Goal: Information Seeking & Learning: Understand process/instructions

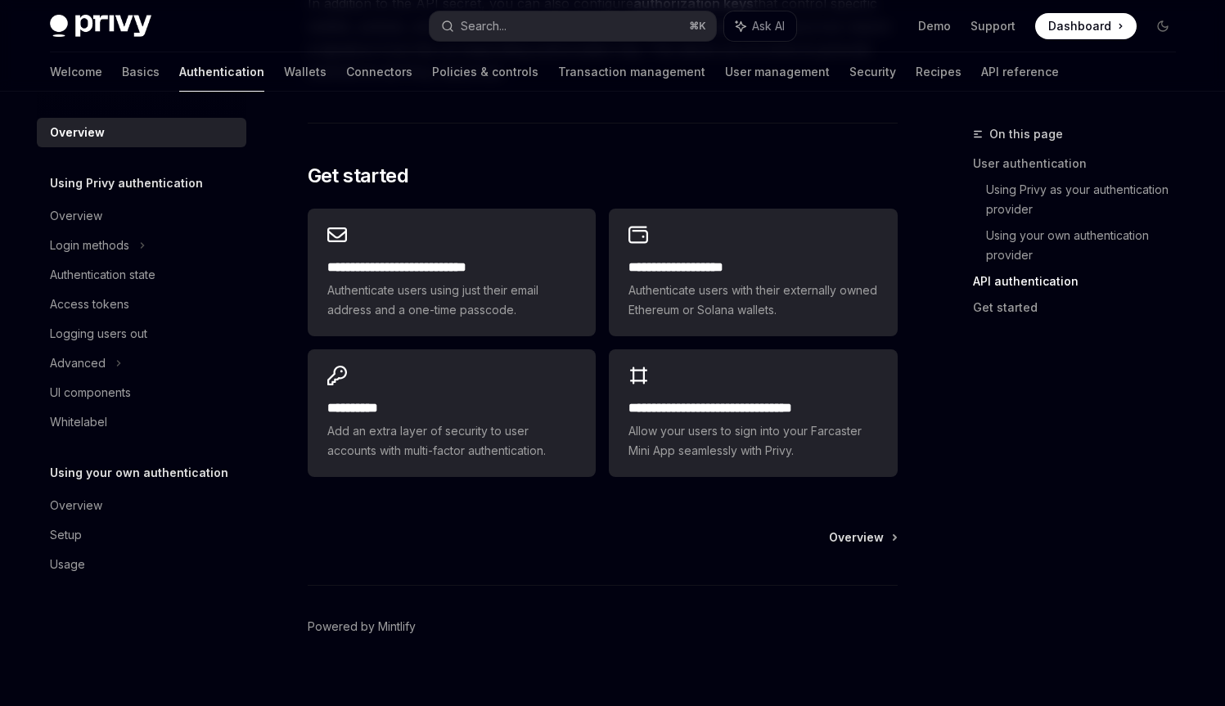
scroll to position [1348, 0]
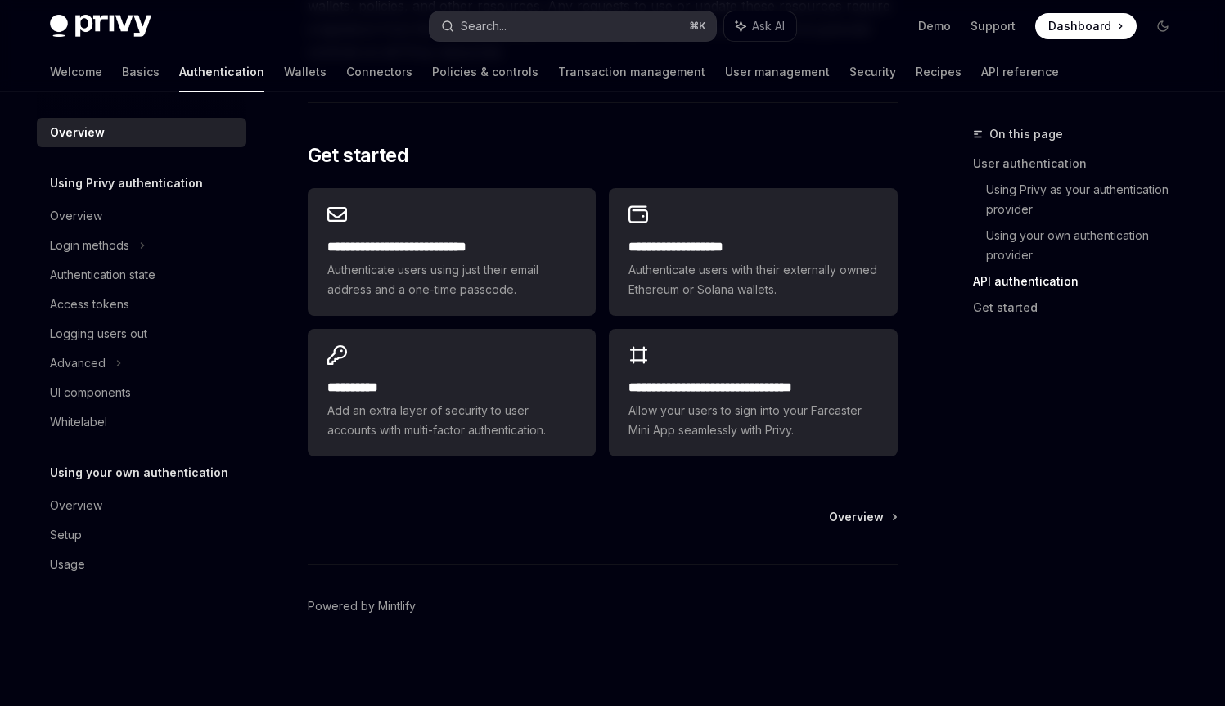
click at [462, 22] on div "Search..." at bounding box center [484, 26] width 46 height 20
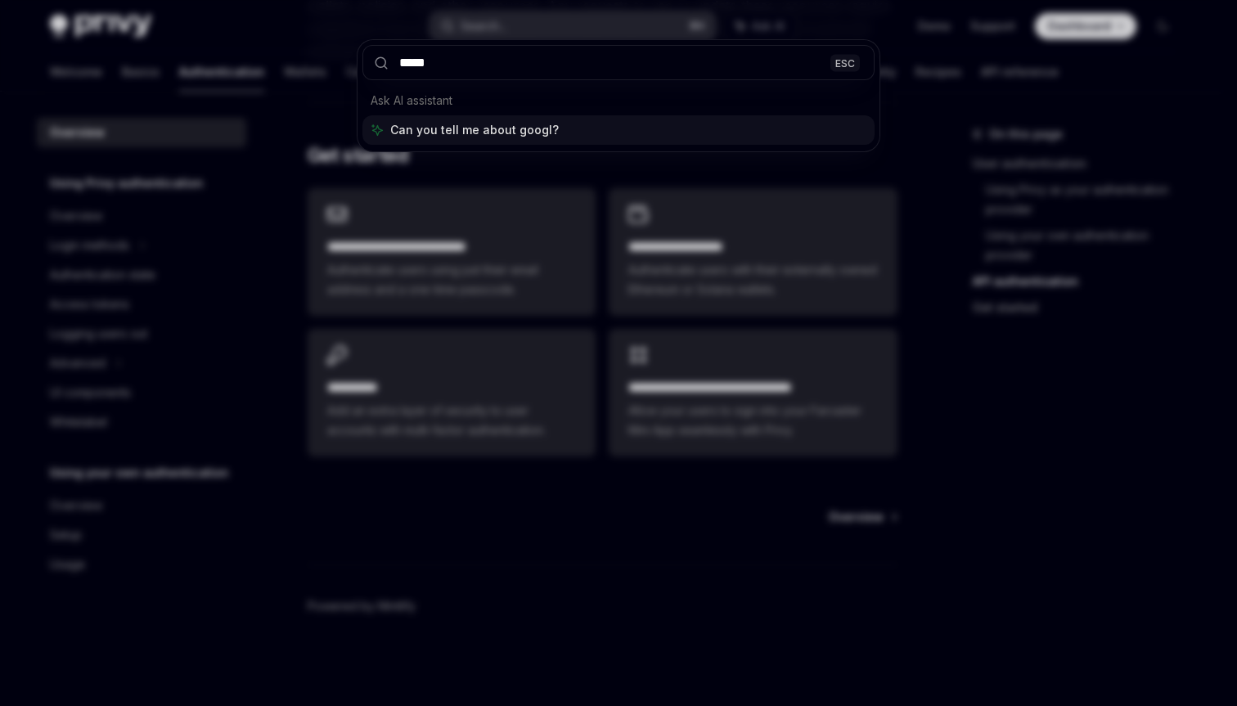
type input "******"
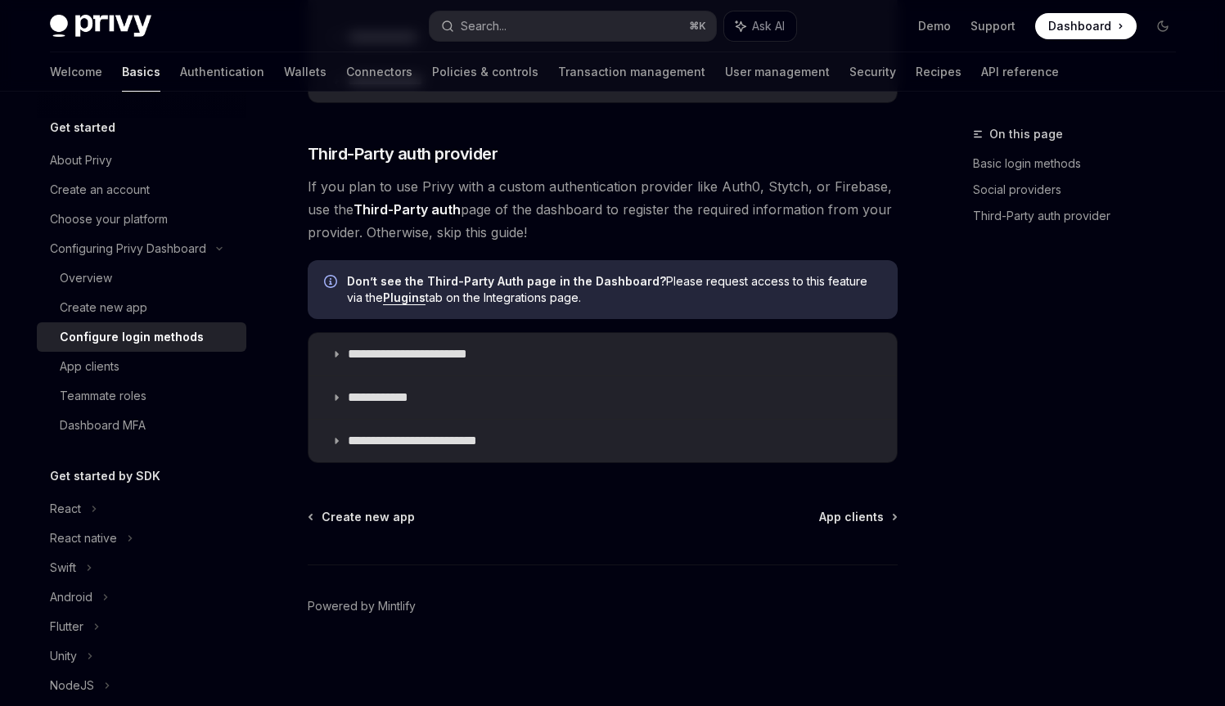
type textarea "*"
drag, startPoint x: 530, startPoint y: 408, endPoint x: 425, endPoint y: 216, distance: 219.4
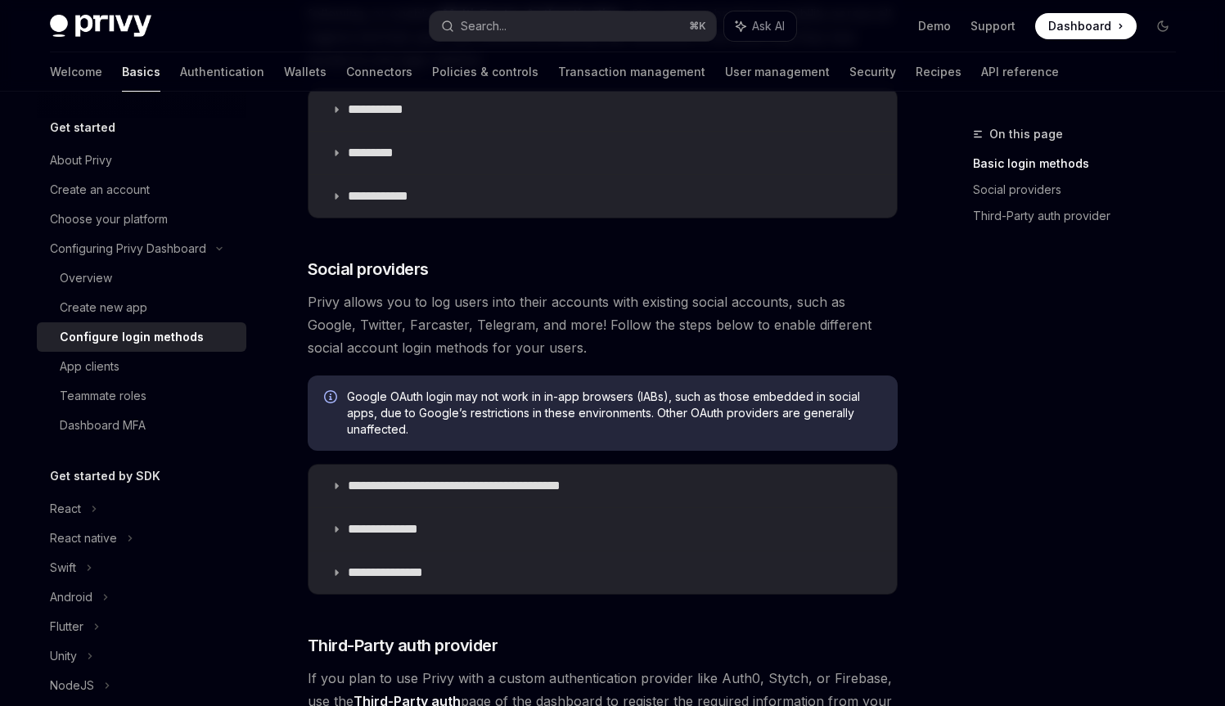
scroll to position [490, 0]
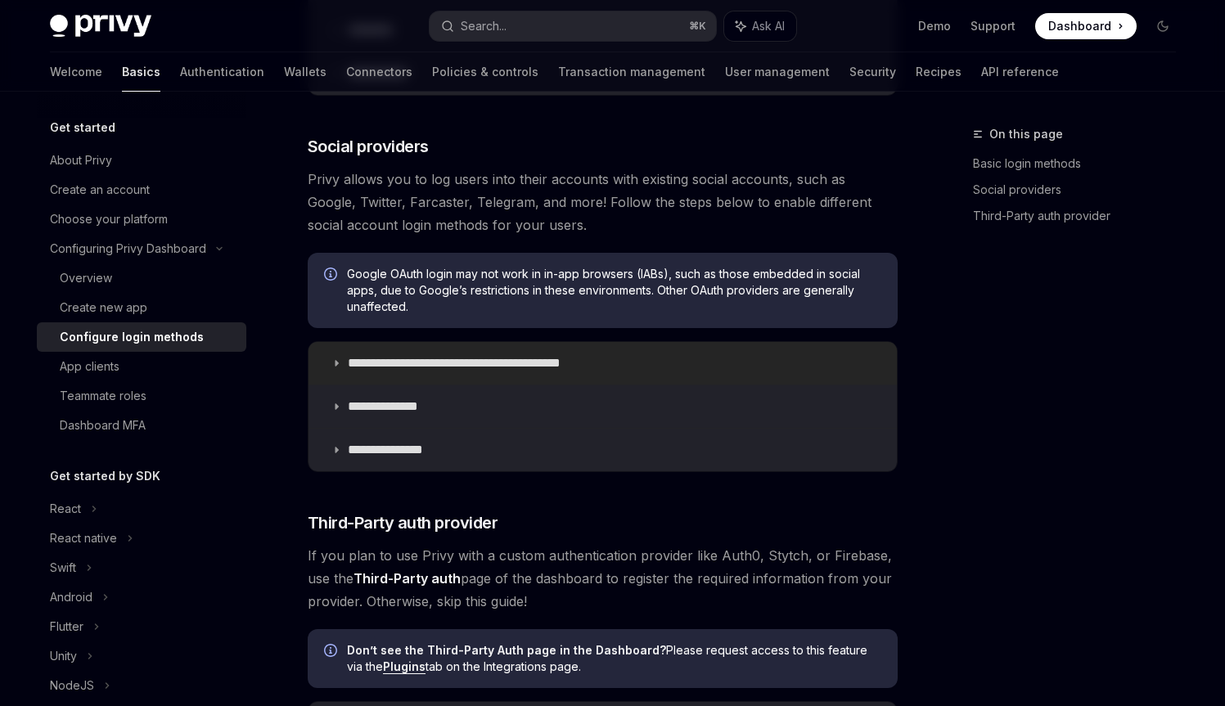
click at [437, 363] on p "**********" at bounding box center [483, 363] width 270 height 16
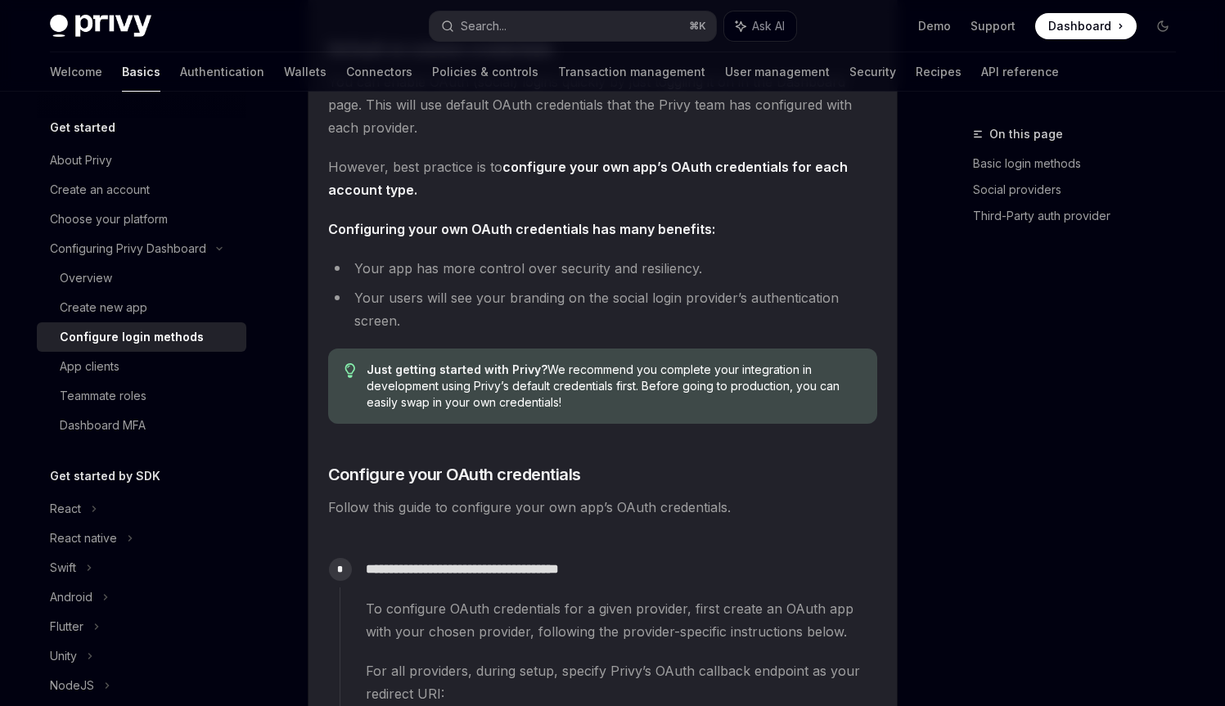
scroll to position [1080, 0]
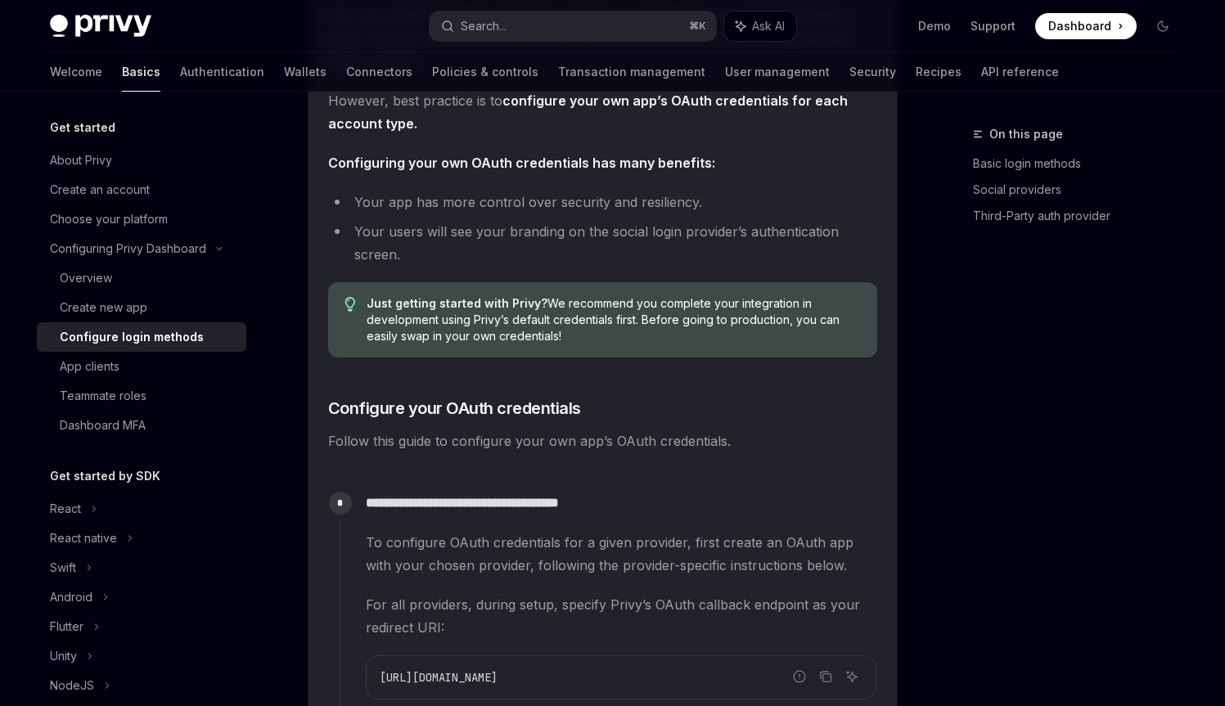
click at [492, 331] on span "Just getting started with Privy? We recommend you complete your integration in …" at bounding box center [614, 319] width 494 height 49
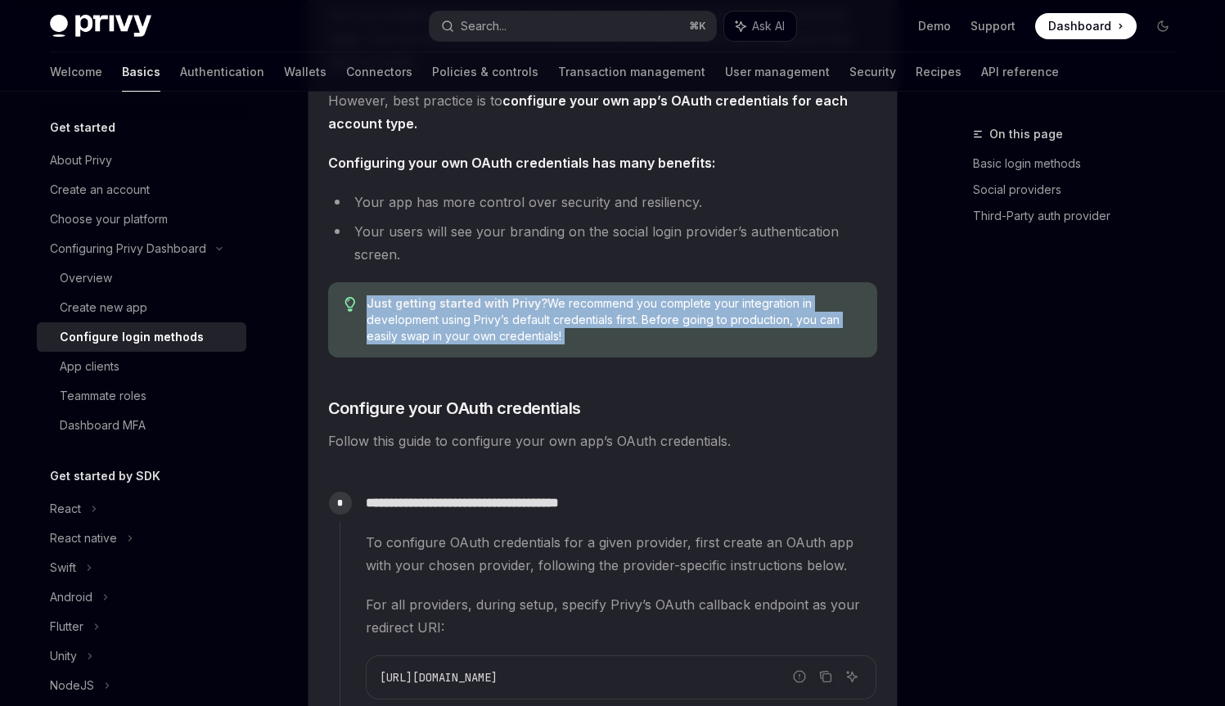
click at [492, 331] on span "Just getting started with Privy? We recommend you complete your integration in …" at bounding box center [614, 319] width 494 height 49
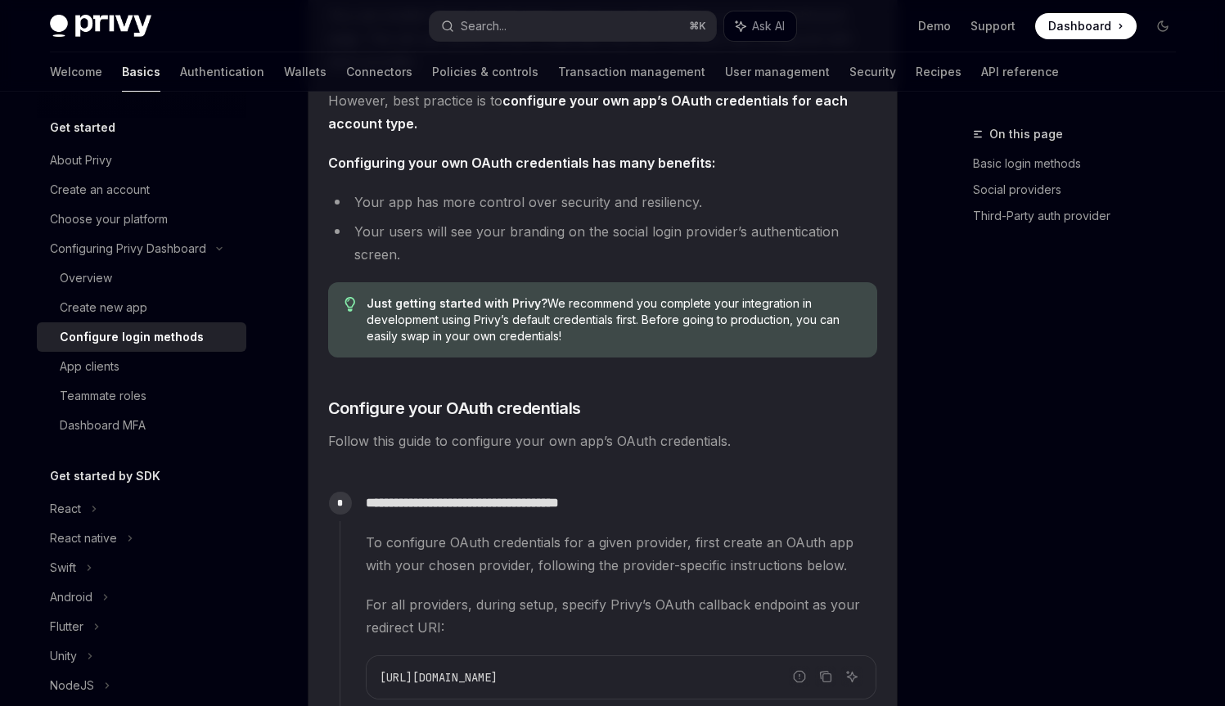
click at [483, 336] on span "Just getting started with Privy? We recommend you complete your integration in …" at bounding box center [614, 319] width 494 height 49
click at [430, 435] on span "Follow this guide to configure your own app’s OAuth credentials." at bounding box center [602, 441] width 549 height 23
drag, startPoint x: 430, startPoint y: 435, endPoint x: 473, endPoint y: 439, distance: 42.8
click at [473, 439] on span "Follow this guide to configure your own app’s OAuth credentials." at bounding box center [602, 441] width 549 height 23
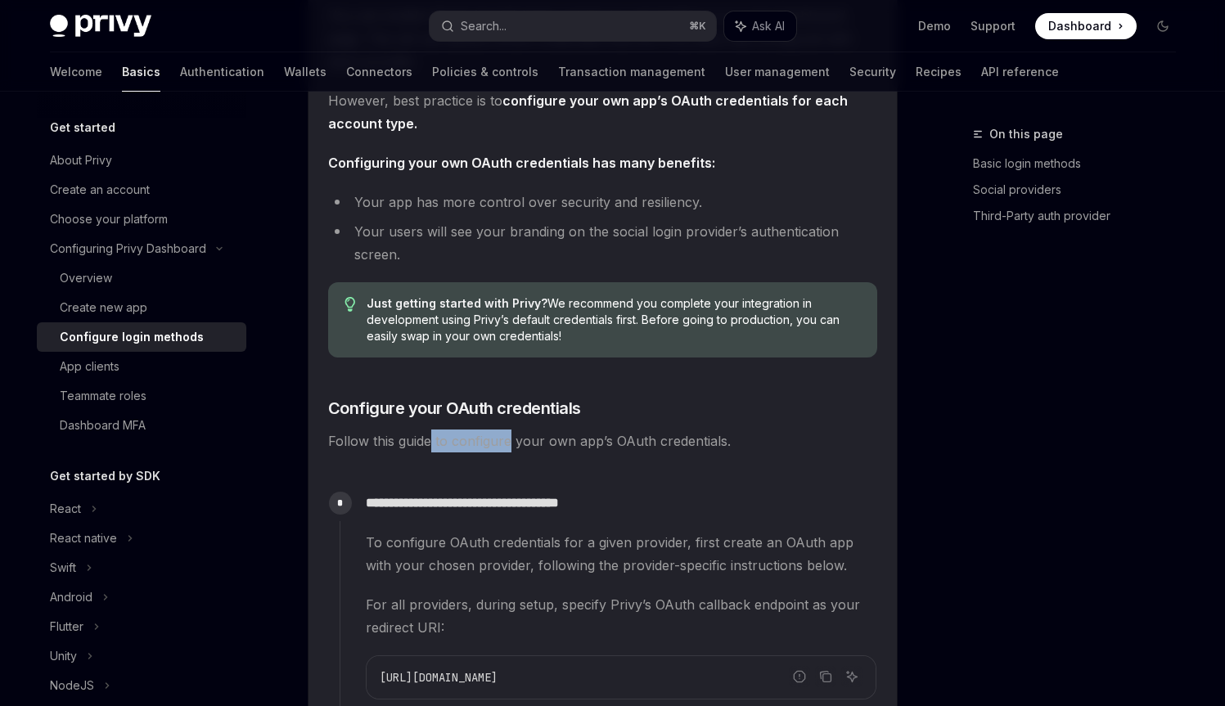
click at [473, 439] on span "Follow this guide to configure your own app’s OAuth credentials." at bounding box center [602, 441] width 549 height 23
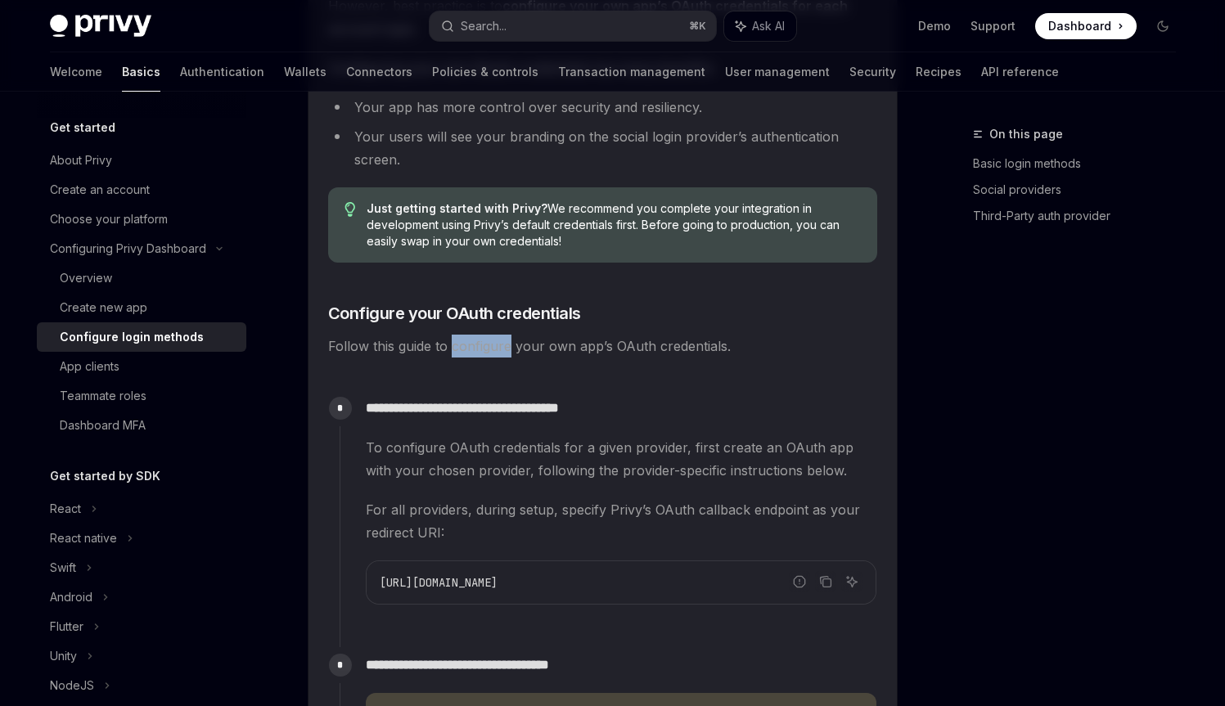
scroll to position [1209, 0]
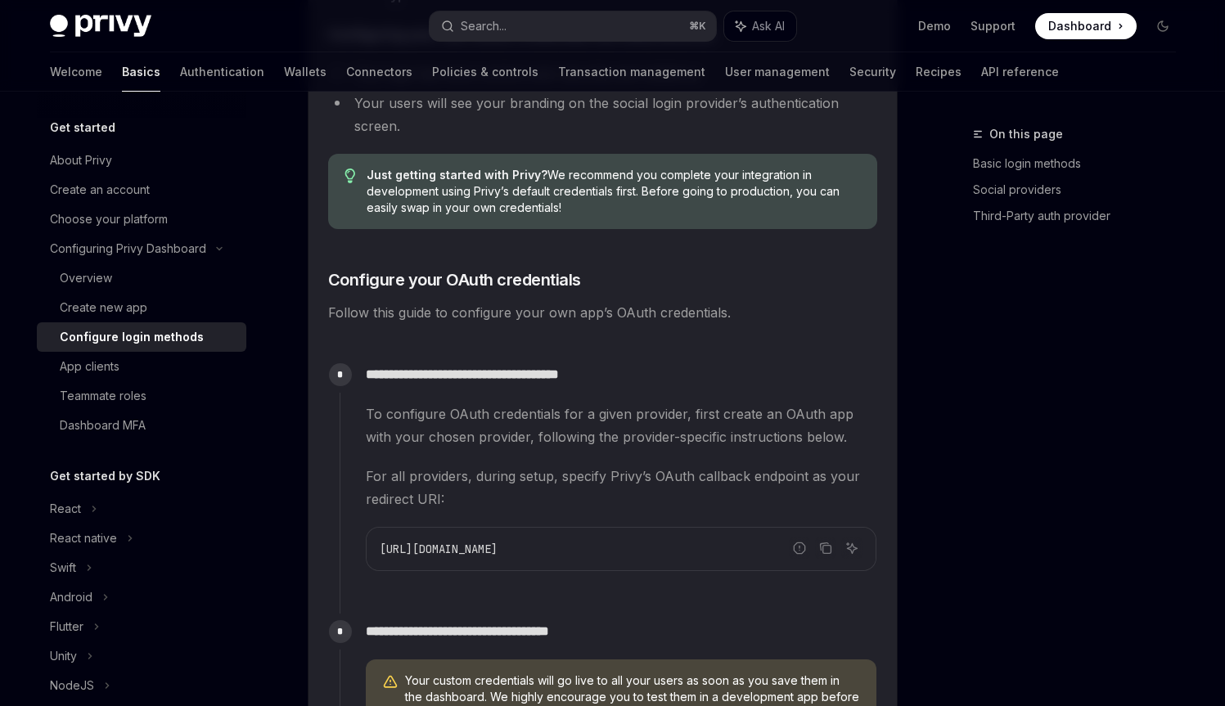
click at [439, 403] on span "To configure OAuth credentials for a given provider, first create an OAuth app …" at bounding box center [621, 426] width 511 height 46
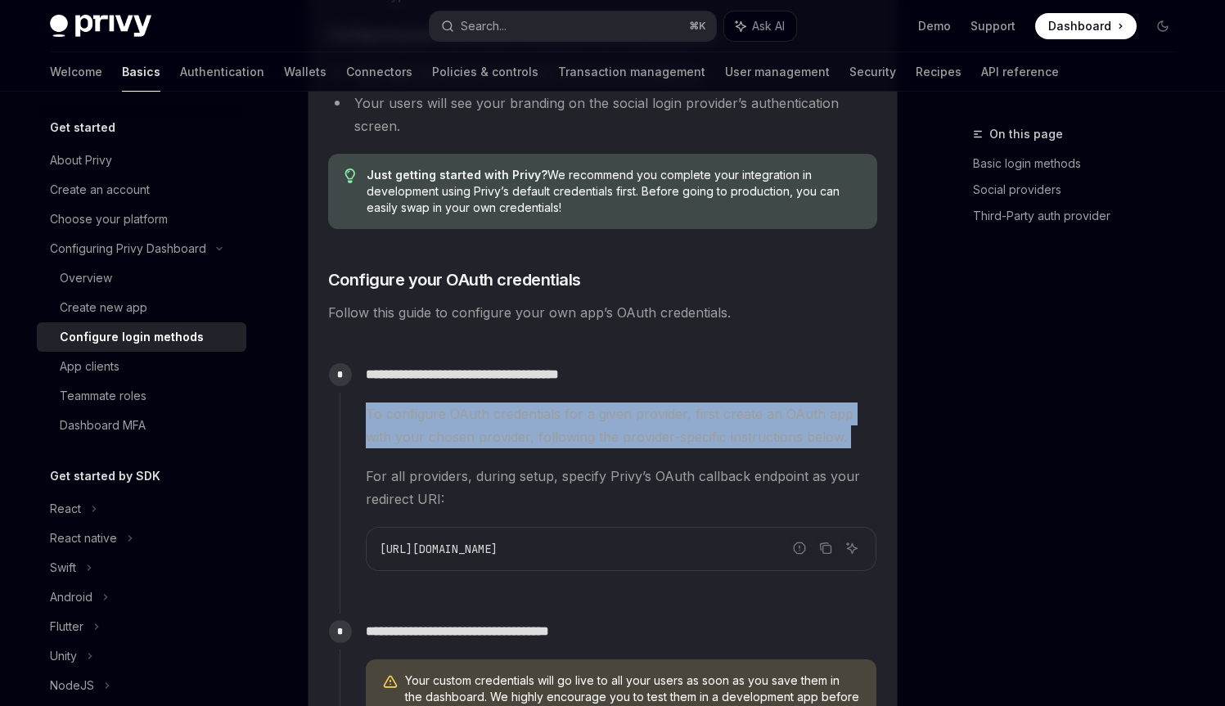
click at [439, 403] on span "To configure OAuth credentials for a given provider, first create an OAuth app …" at bounding box center [621, 426] width 511 height 46
click at [578, 408] on span "To configure OAuth credentials for a given provider, first create an OAuth app …" at bounding box center [621, 426] width 511 height 46
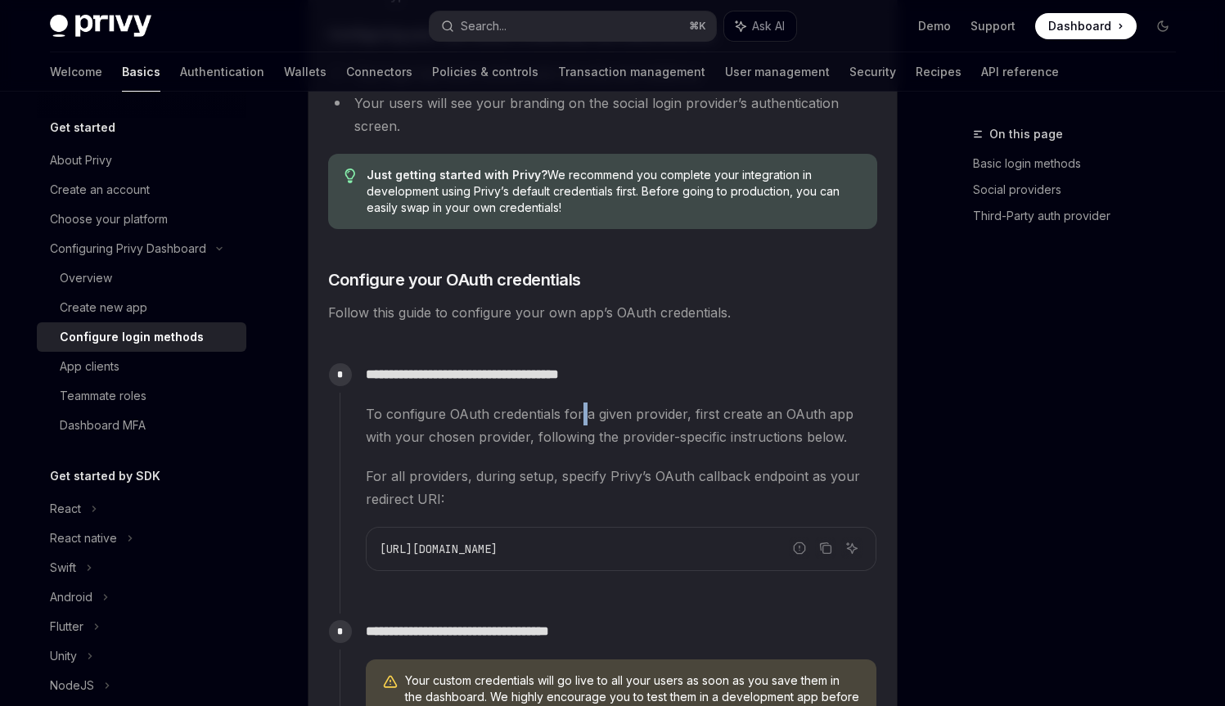
click at [578, 408] on span "To configure OAuth credentials for a given provider, first create an OAuth app …" at bounding box center [621, 426] width 511 height 46
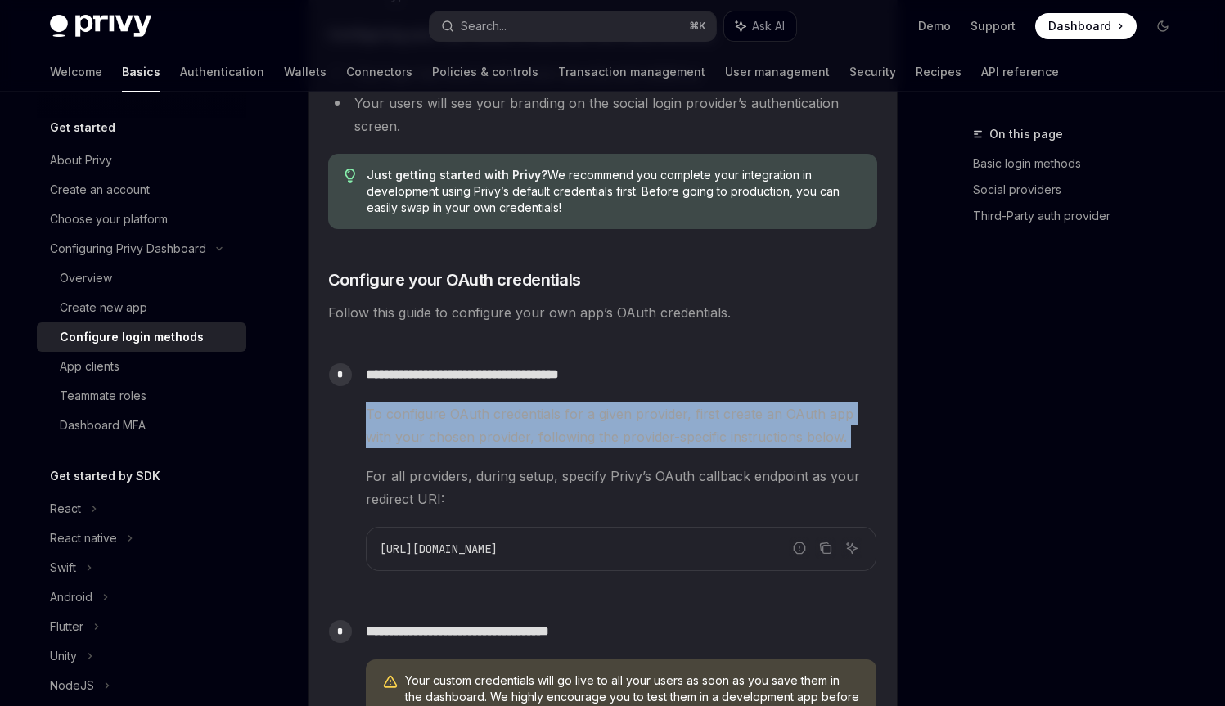
click at [578, 408] on span "To configure OAuth credentials for a given provider, first create an OAuth app …" at bounding box center [621, 426] width 511 height 46
click at [463, 435] on span "To configure OAuth credentials for a given provider, first create an OAuth app …" at bounding box center [621, 426] width 511 height 46
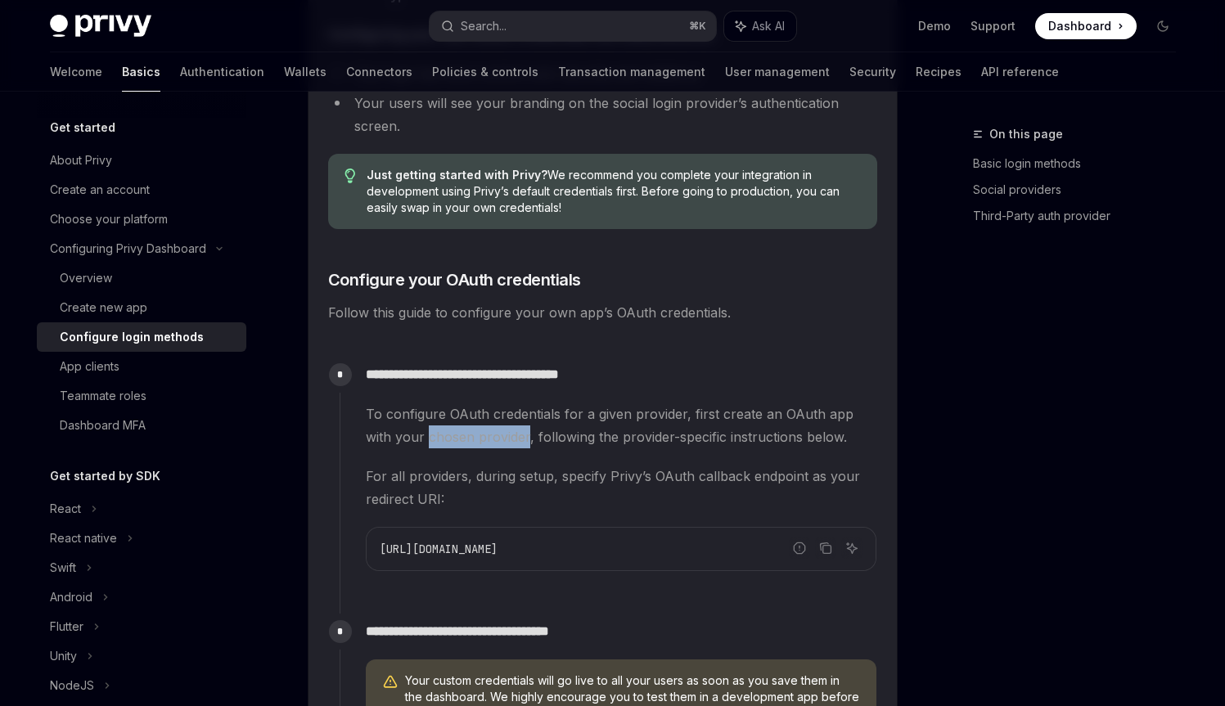
drag, startPoint x: 463, startPoint y: 435, endPoint x: 425, endPoint y: 439, distance: 38.6
click at [425, 439] on span "To configure OAuth credentials for a given provider, first create an OAuth app …" at bounding box center [621, 426] width 511 height 46
click at [441, 489] on span "For all providers, during setup, specify Privy’s OAuth callback endpoint as you…" at bounding box center [621, 488] width 511 height 46
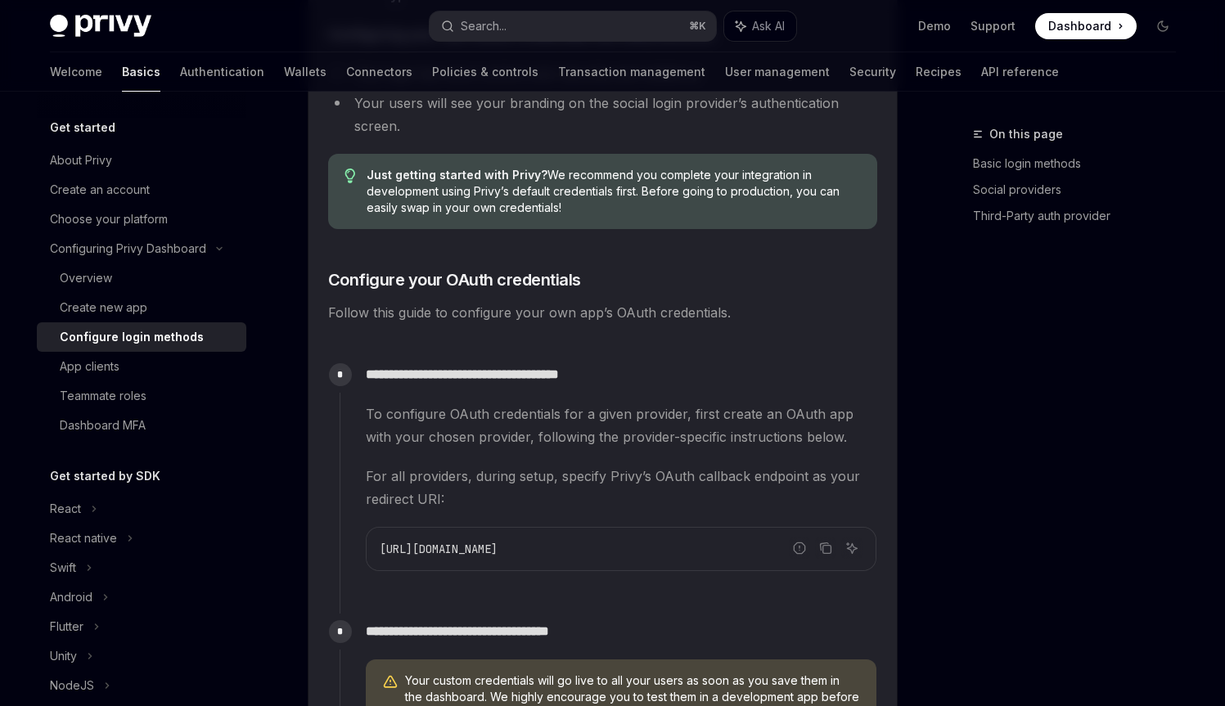
click at [441, 489] on span "For all providers, during setup, specify Privy’s OAuth callback endpoint as you…" at bounding box center [621, 488] width 511 height 46
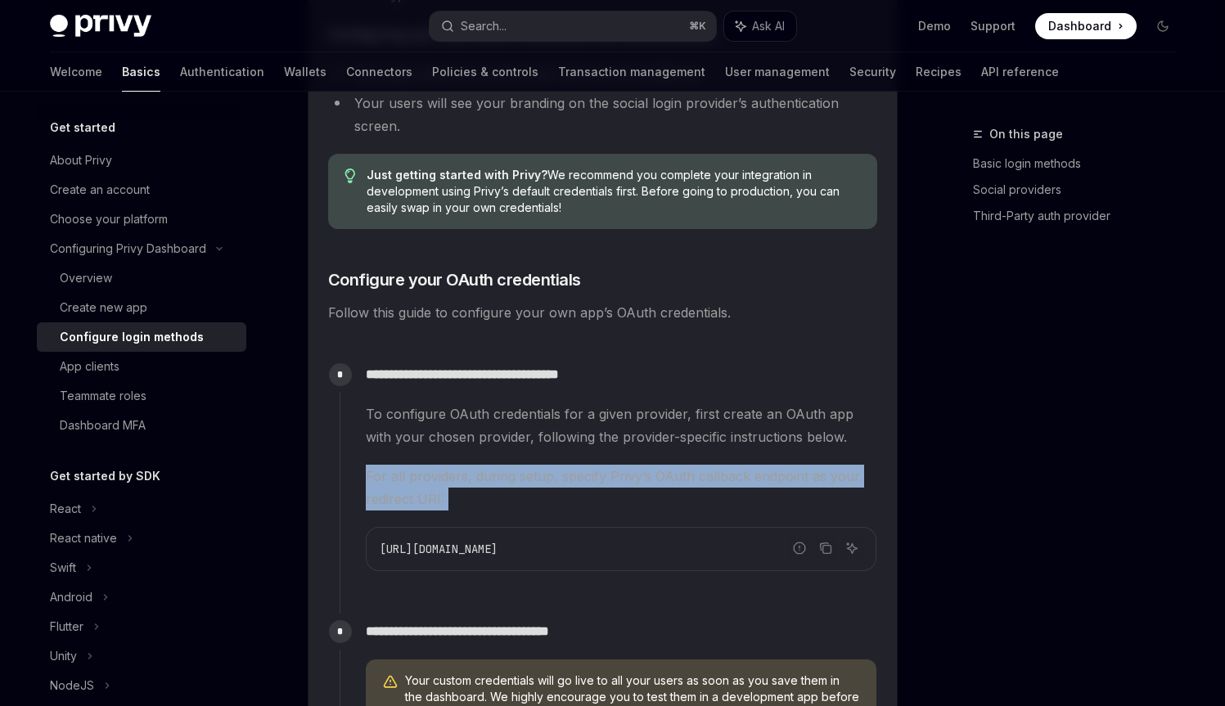
click at [441, 489] on span "For all providers, during setup, specify Privy’s OAuth callback endpoint as you…" at bounding box center [621, 488] width 511 height 46
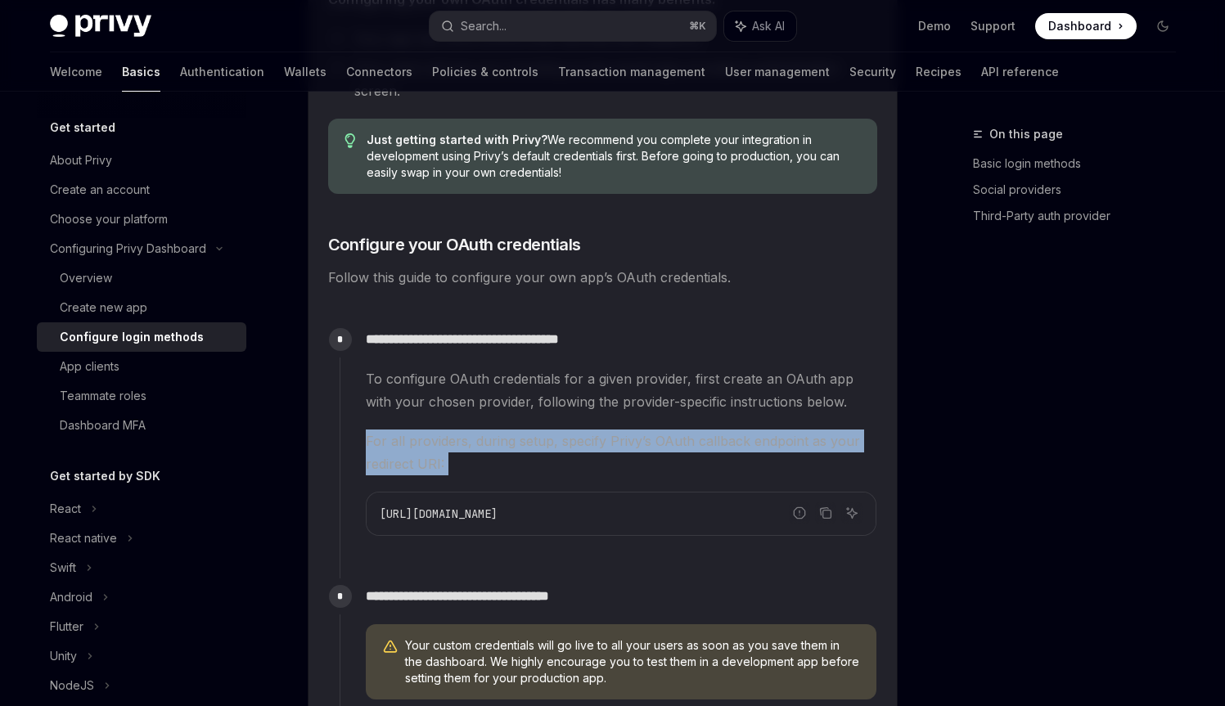
scroll to position [1283, 0]
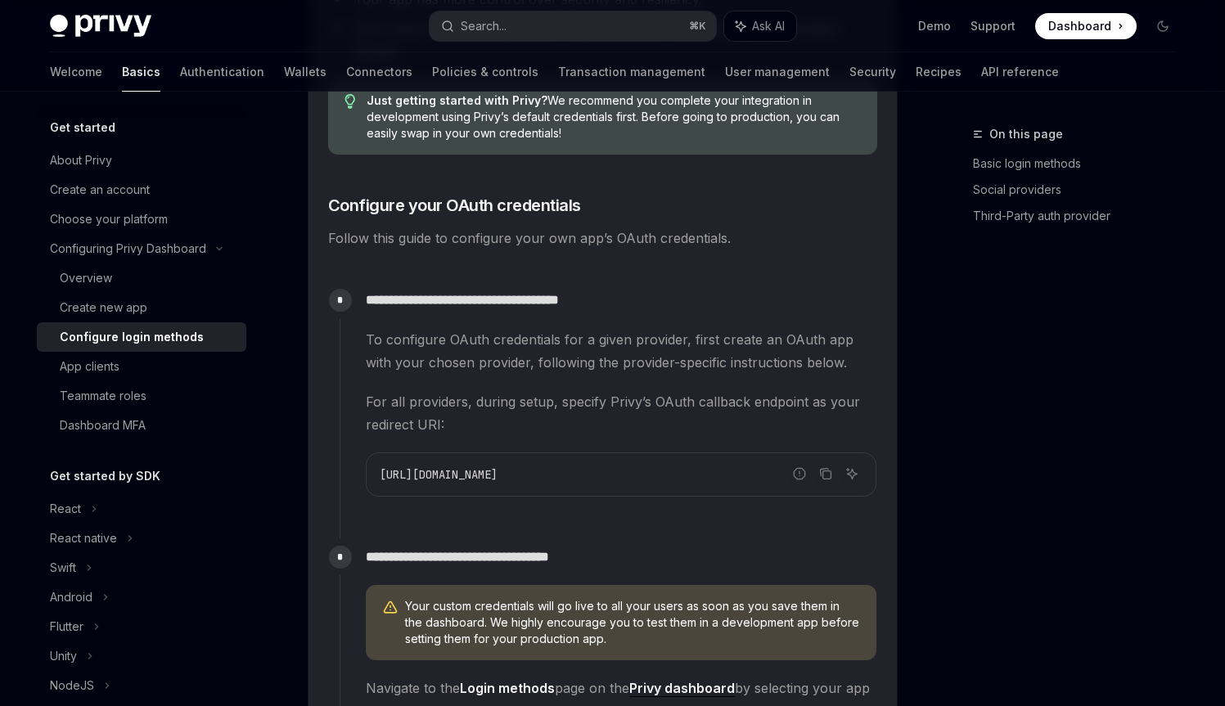
click at [498, 480] on span "[URL][DOMAIN_NAME]" at bounding box center [439, 474] width 118 height 15
copy code "[URL][DOMAIN_NAME]"
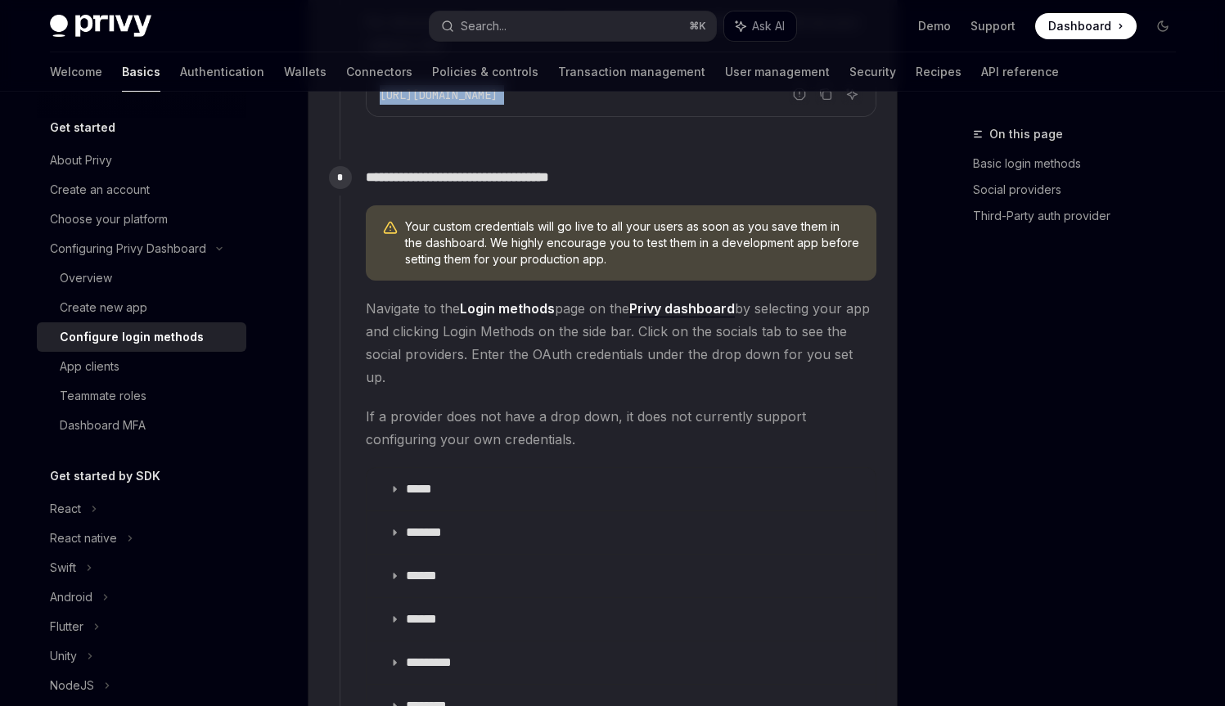
scroll to position [1763, 0]
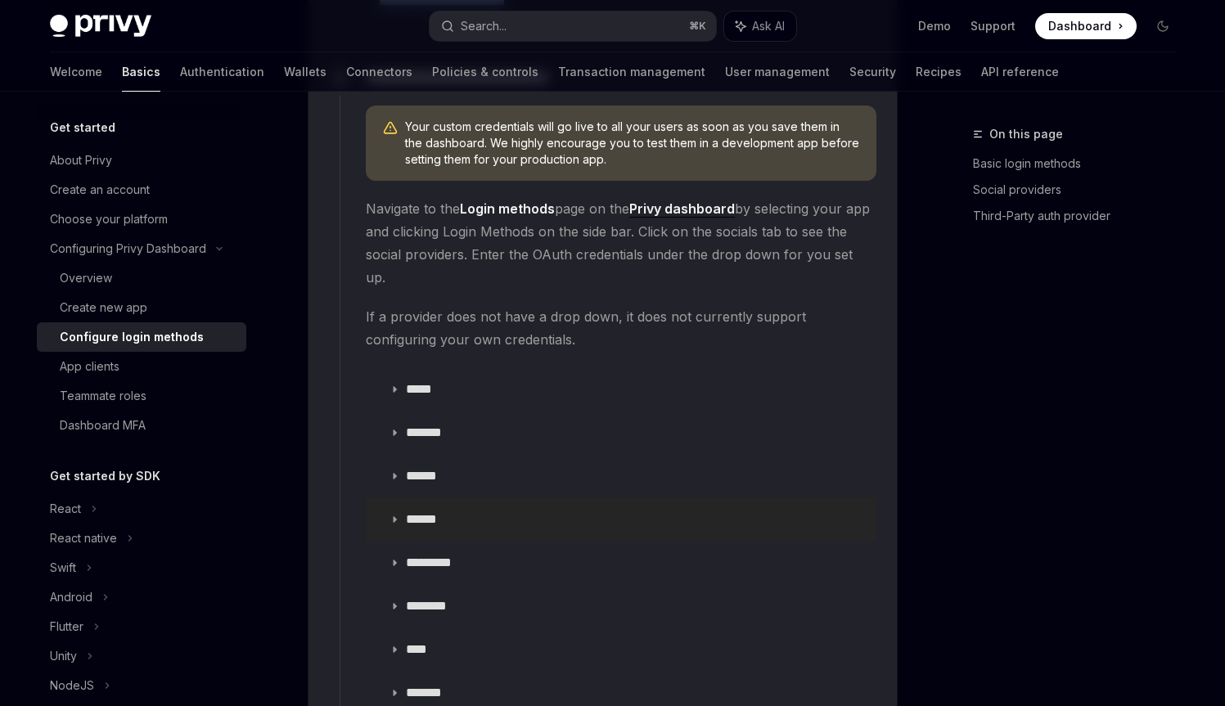
click at [442, 498] on summary "******" at bounding box center [621, 519] width 509 height 43
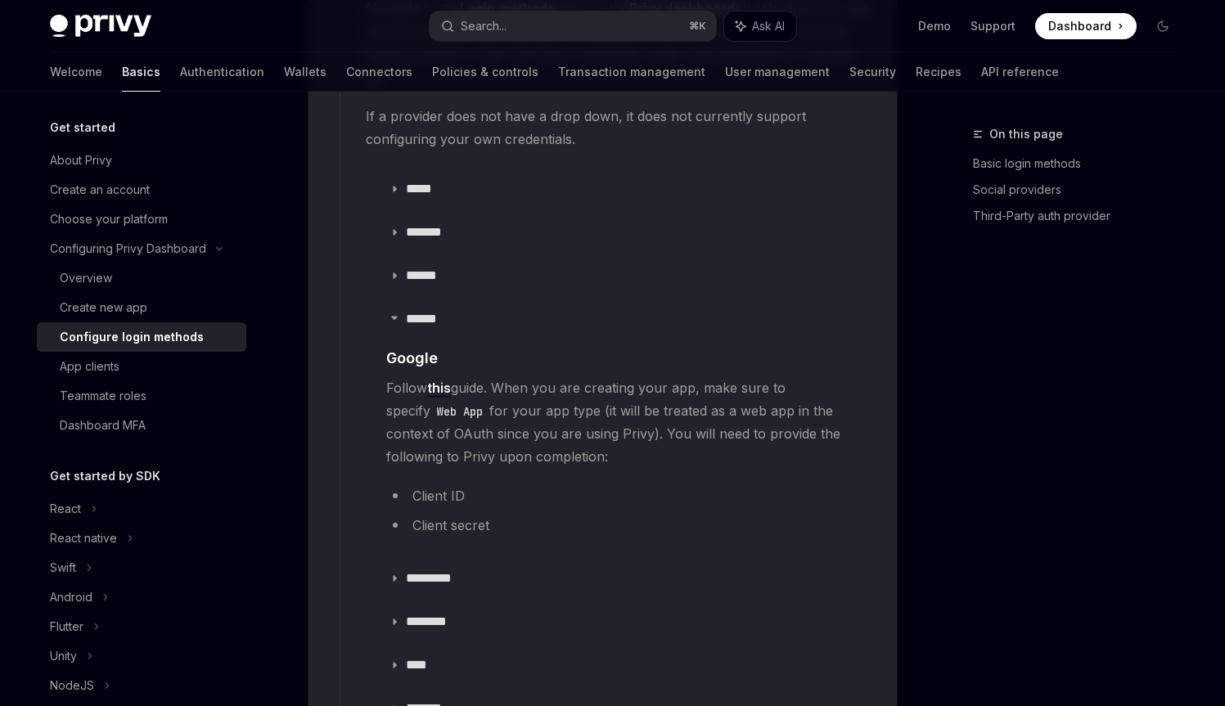
scroll to position [1966, 0]
click at [446, 377] on link "this" at bounding box center [439, 385] width 24 height 17
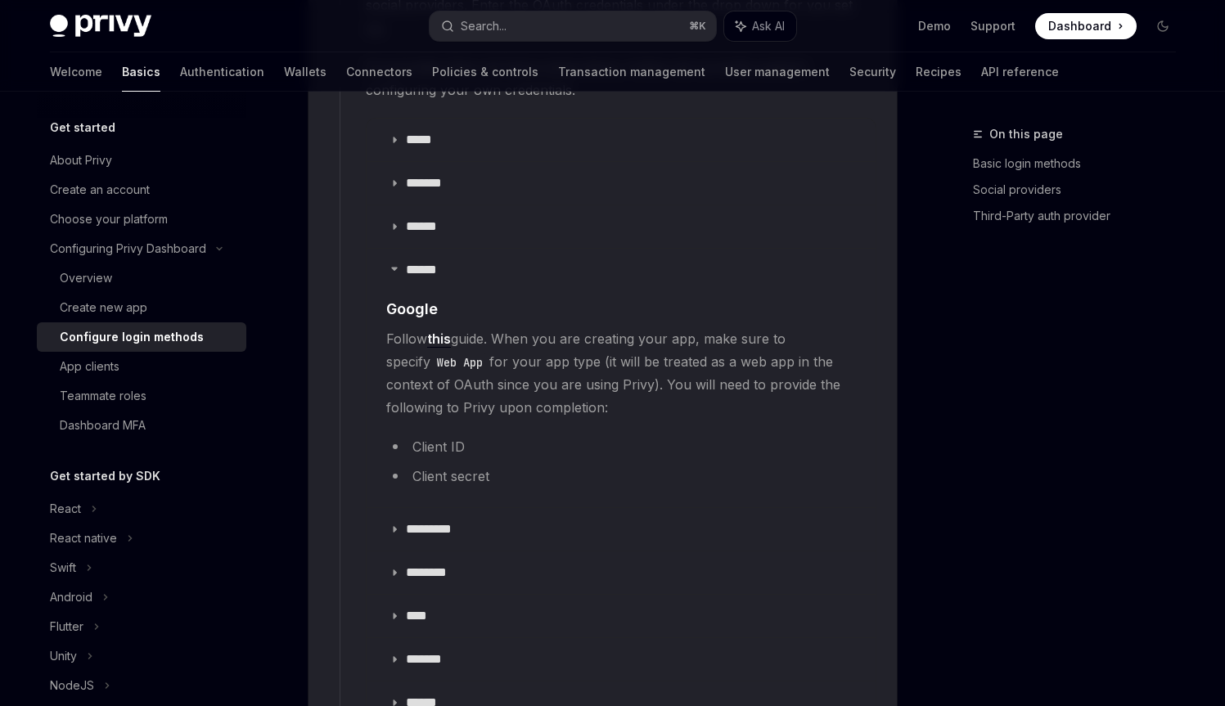
scroll to position [2024, 0]
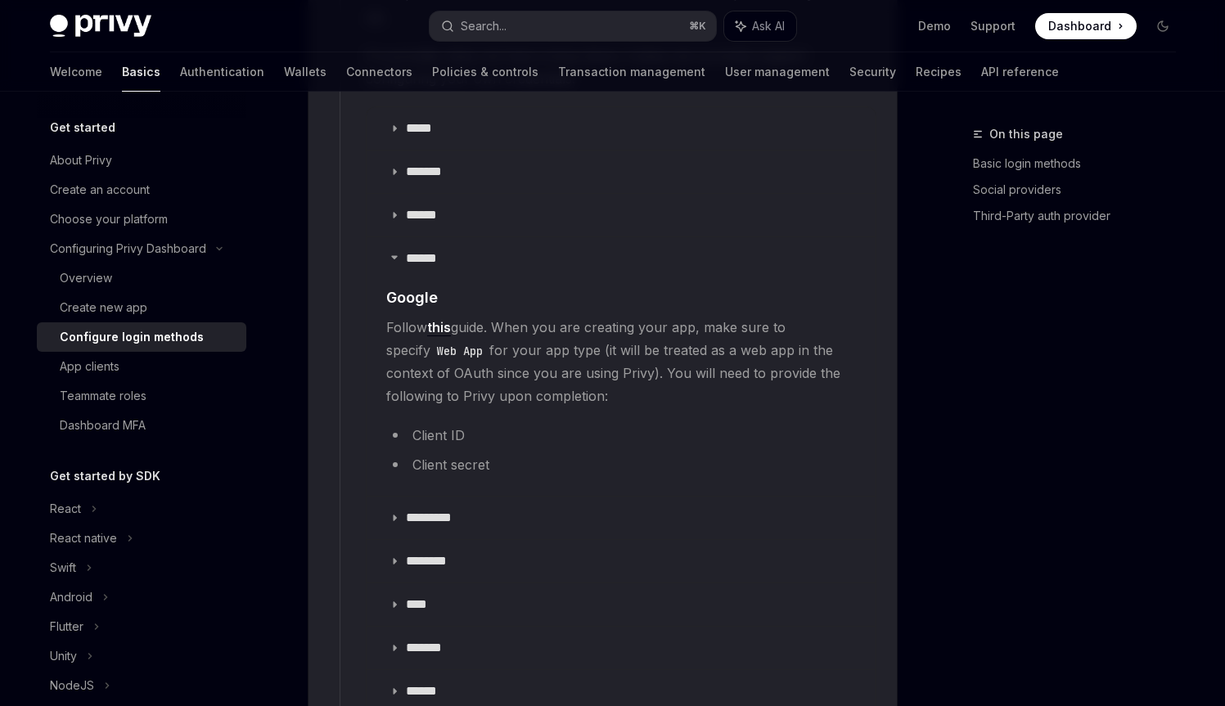
click at [436, 453] on li "Client secret" at bounding box center [621, 464] width 470 height 23
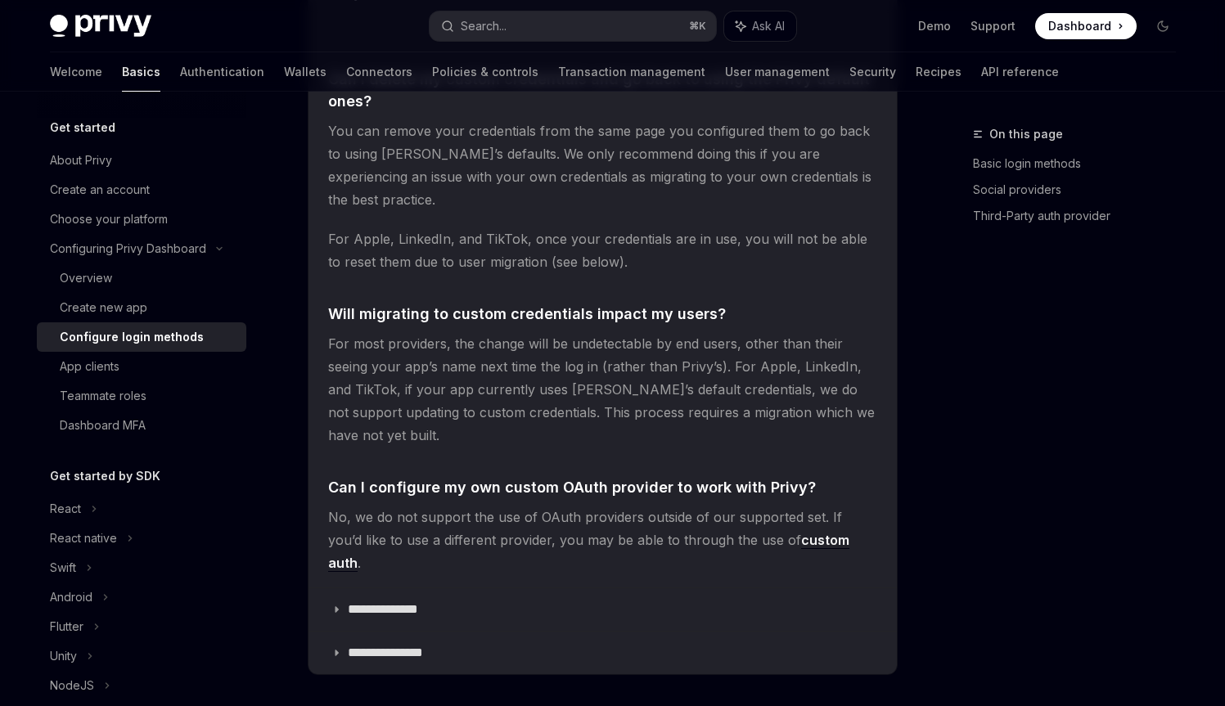
scroll to position [3678, 0]
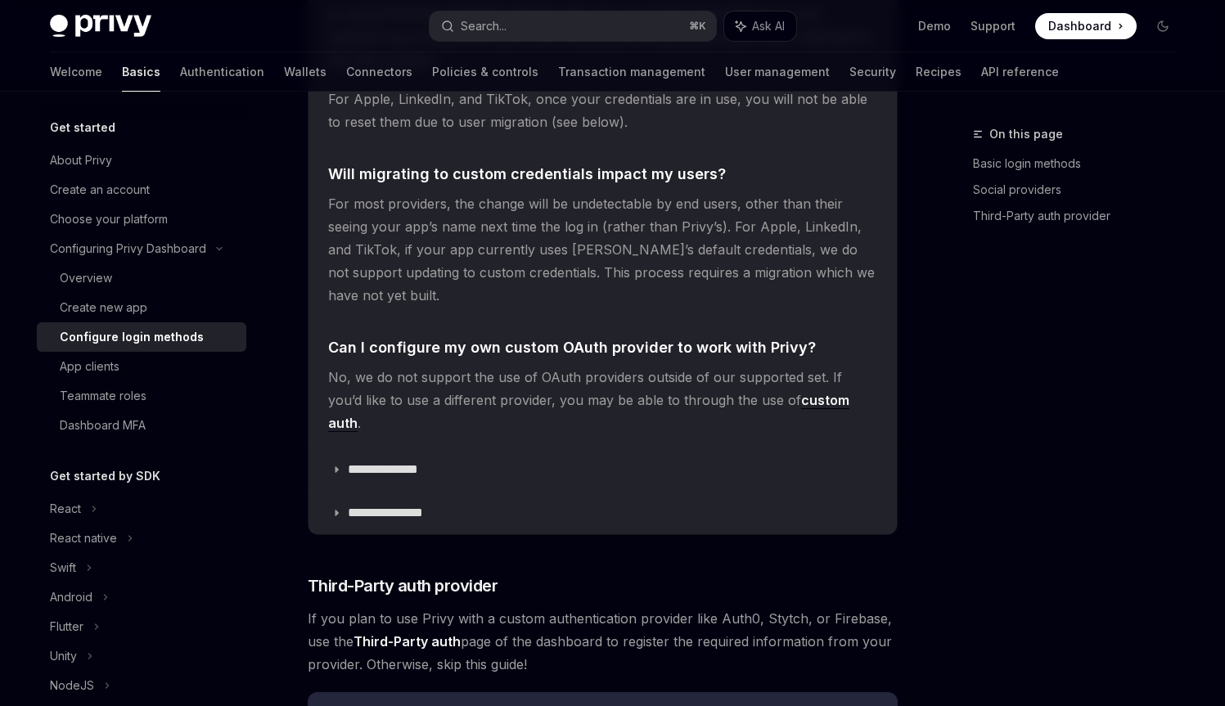
click at [444, 366] on span "No, we do not support the use of OAuth providers outside of our supported set. …" at bounding box center [602, 400] width 549 height 69
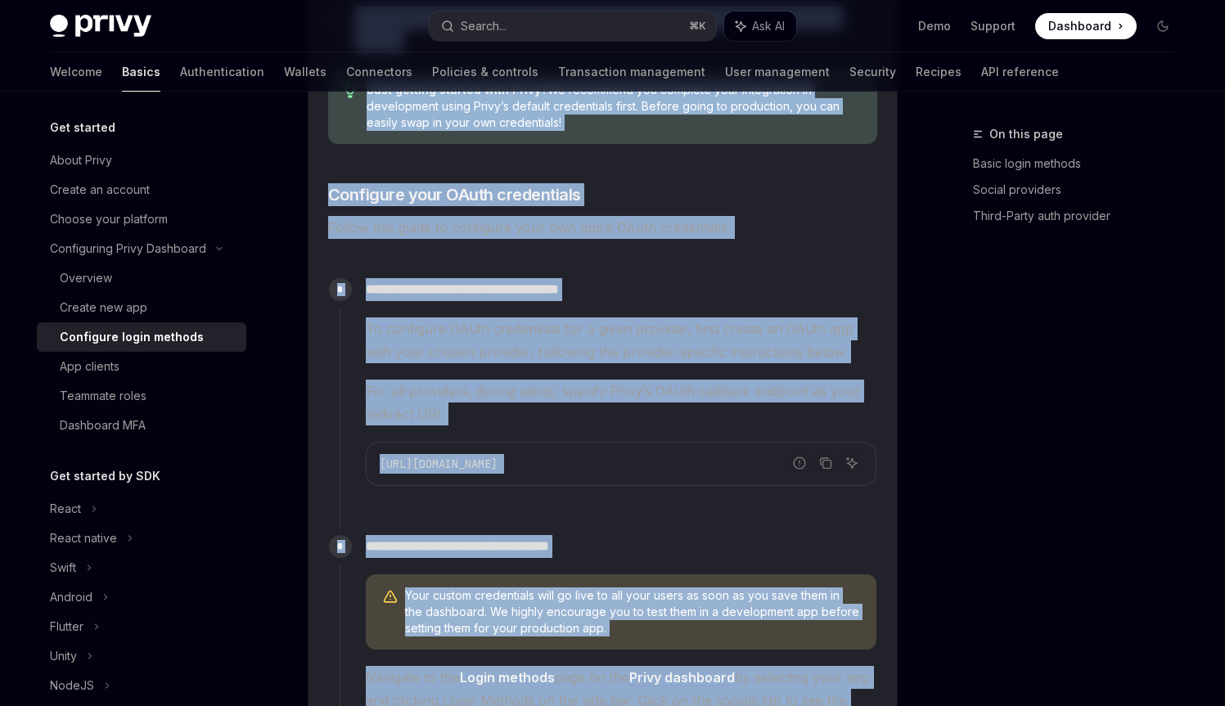
scroll to position [0, 0]
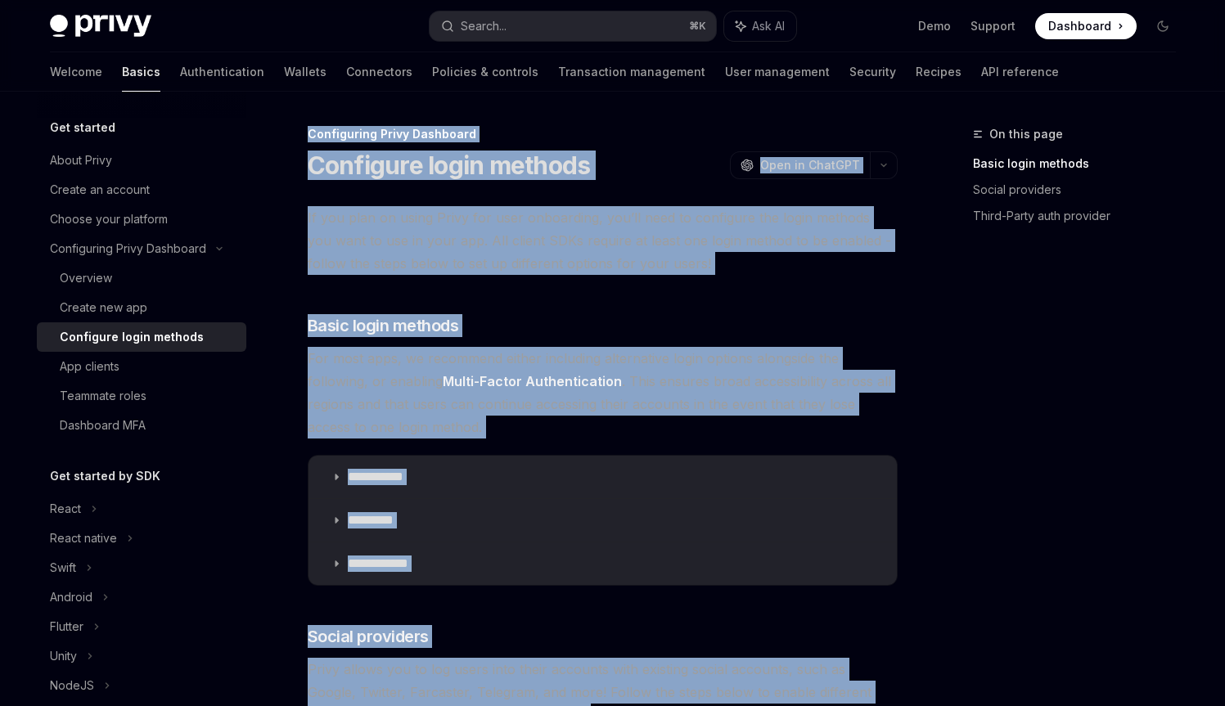
drag, startPoint x: 444, startPoint y: 332, endPoint x: 392, endPoint y: 139, distance: 200.1
copy div "**********"
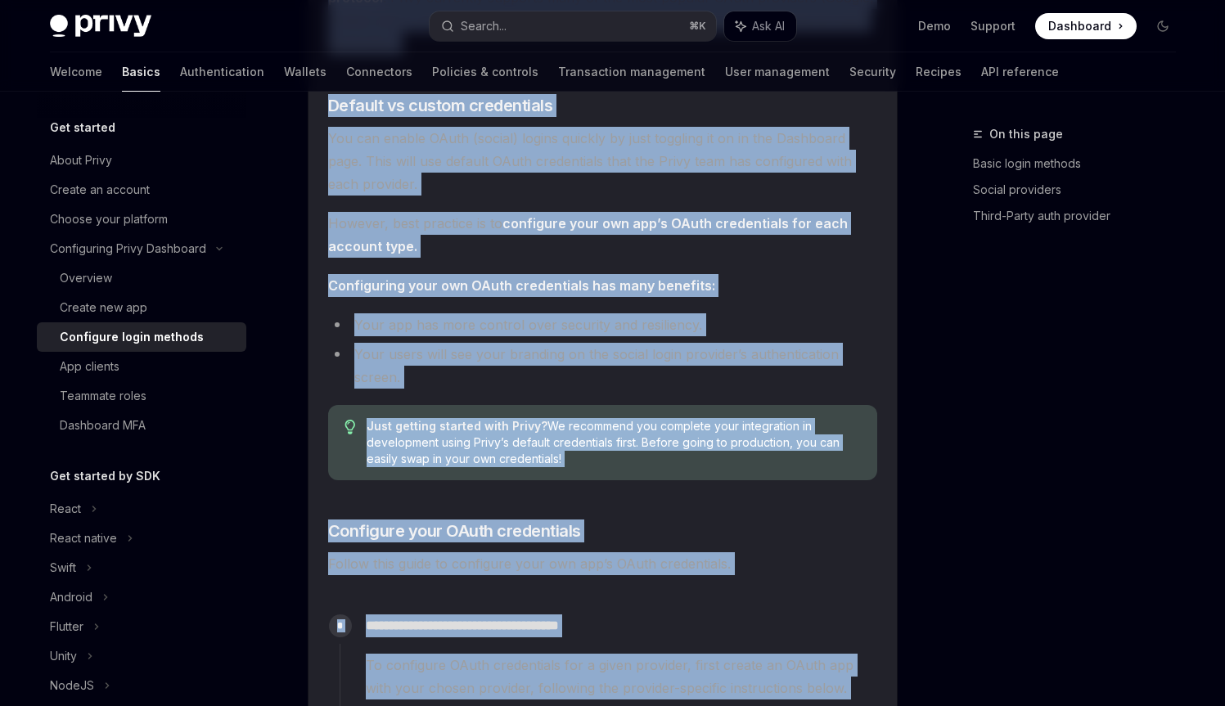
click at [554, 348] on li "Your users will see your branding on the social login provider’s authentication…" at bounding box center [602, 366] width 549 height 46
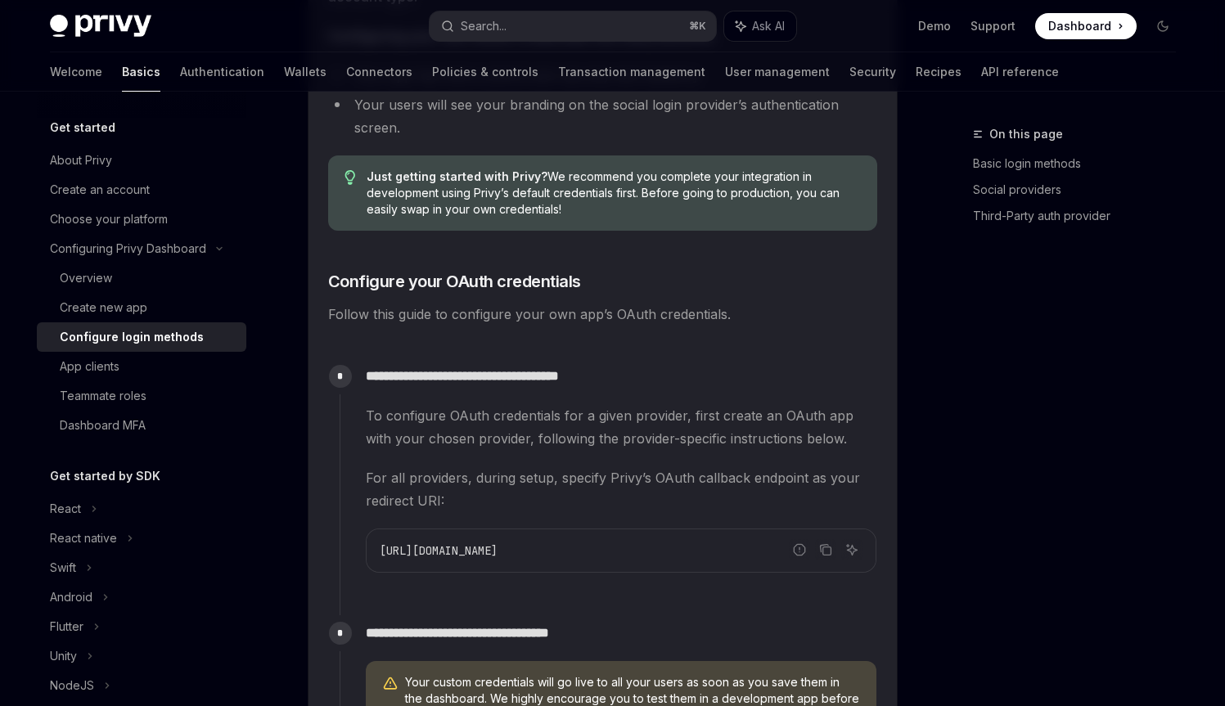
scroll to position [1493, 0]
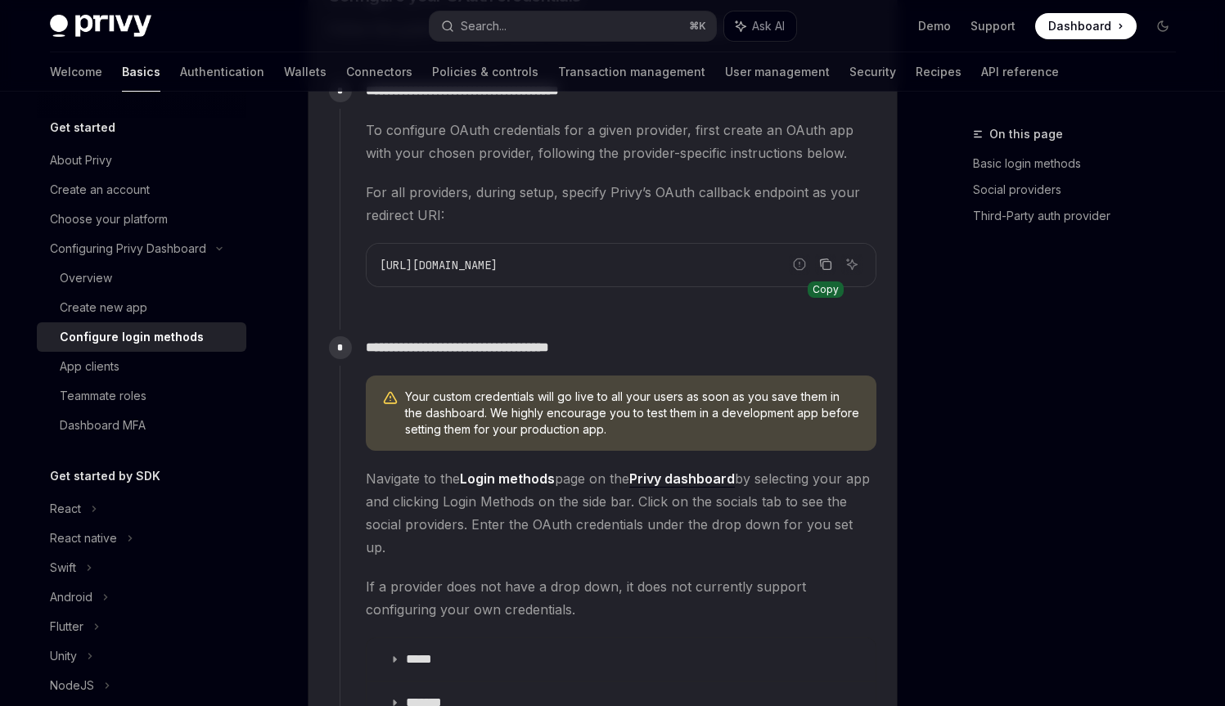
click at [820, 262] on icon "Copy the contents from the code block" at bounding box center [824, 262] width 8 height 7
click at [827, 262] on icon "Copy the contents from the code block" at bounding box center [825, 264] width 13 height 13
